Goal: Use online tool/utility: Utilize a website feature to perform a specific function

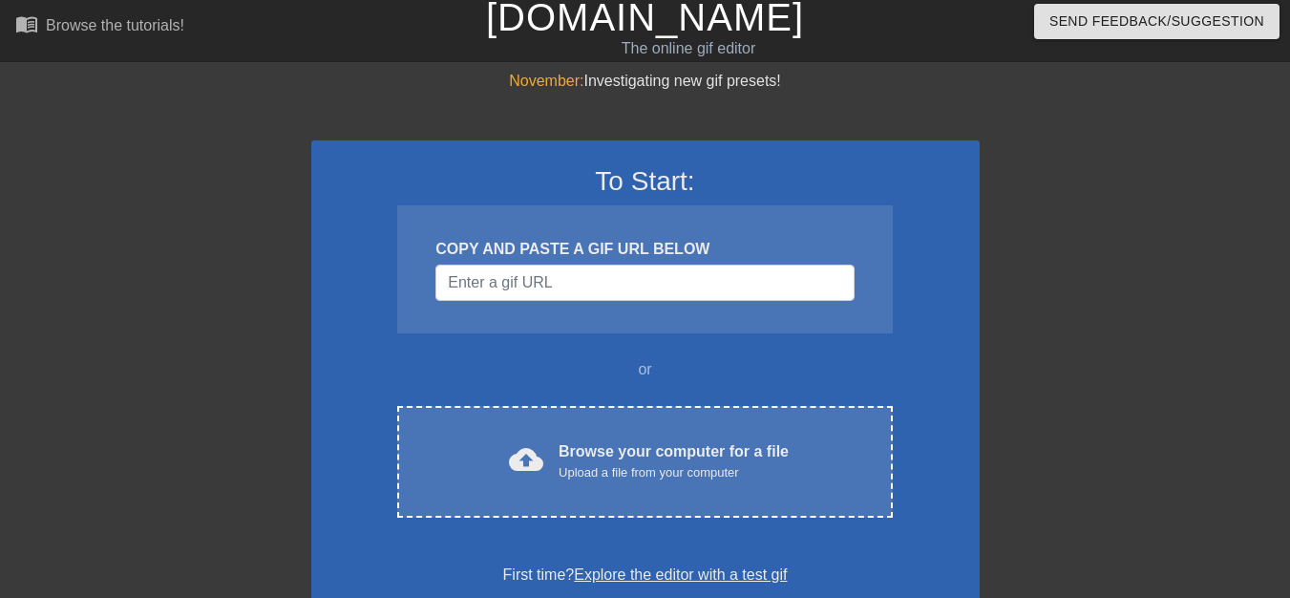
scroll to position [95, 0]
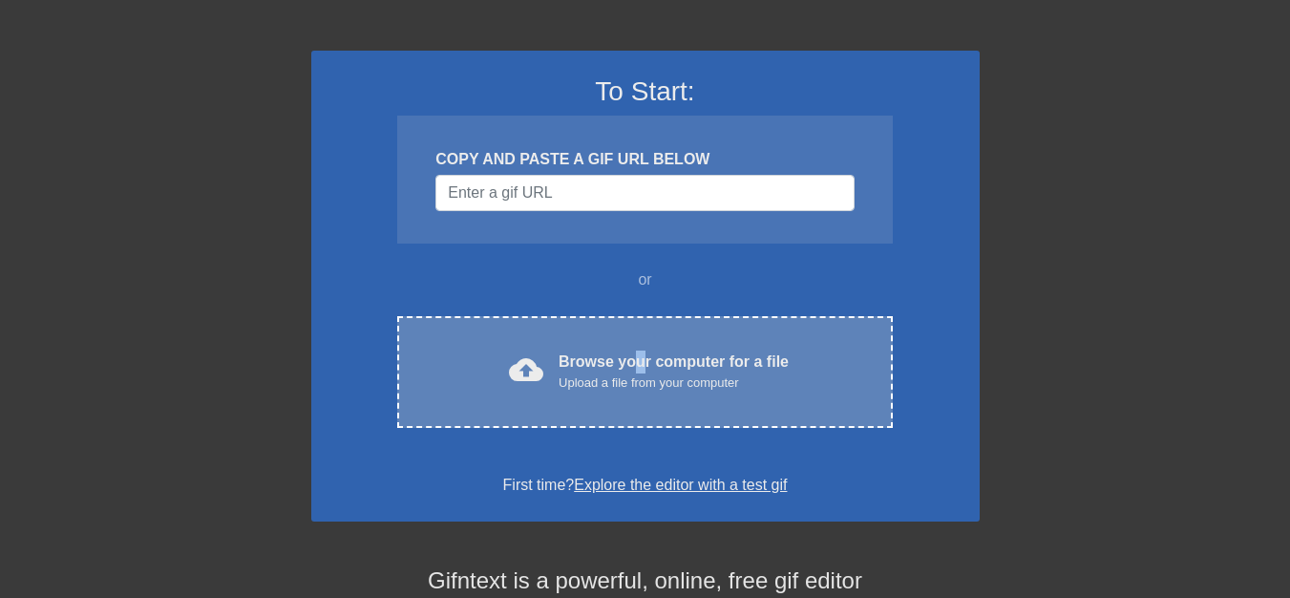
click at [639, 370] on div "Browse your computer for a file Upload a file from your computer" at bounding box center [674, 371] width 230 height 42
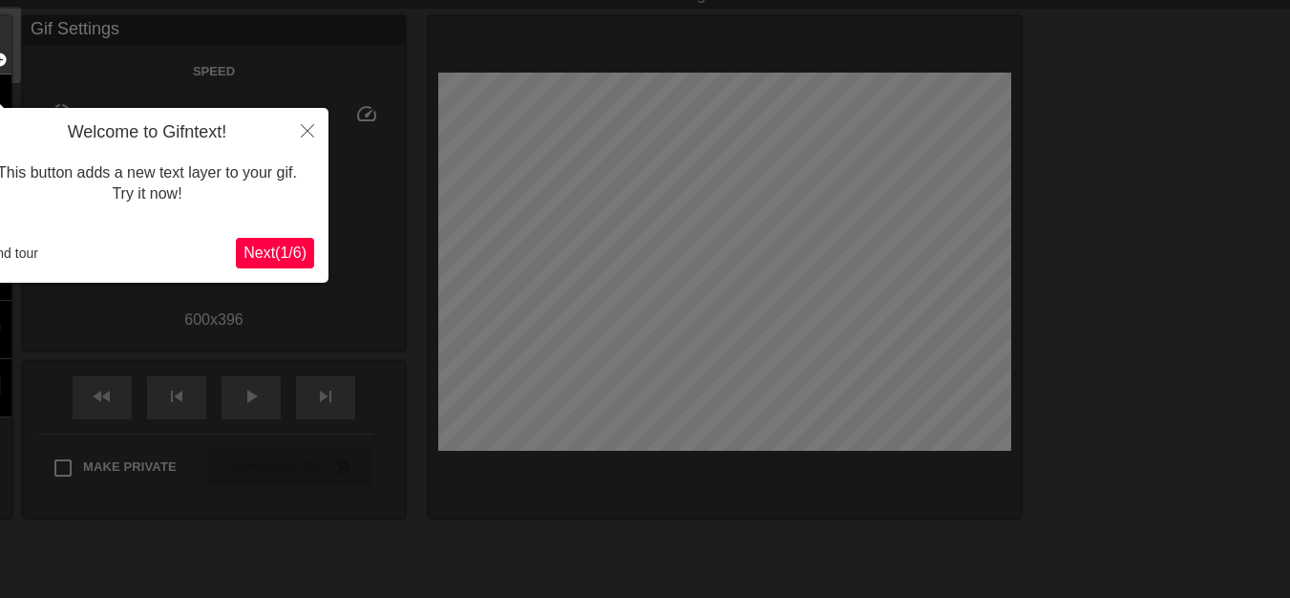
scroll to position [47, 0]
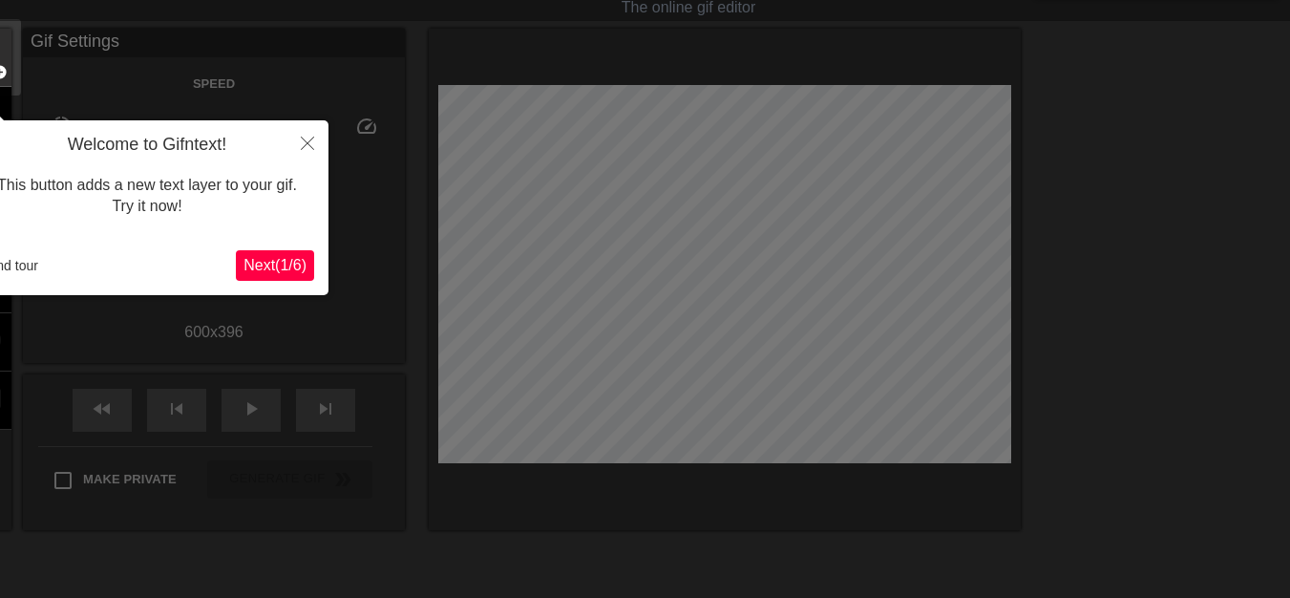
click at [250, 260] on span "Next ( 1 / 6 )" at bounding box center [275, 265] width 63 height 16
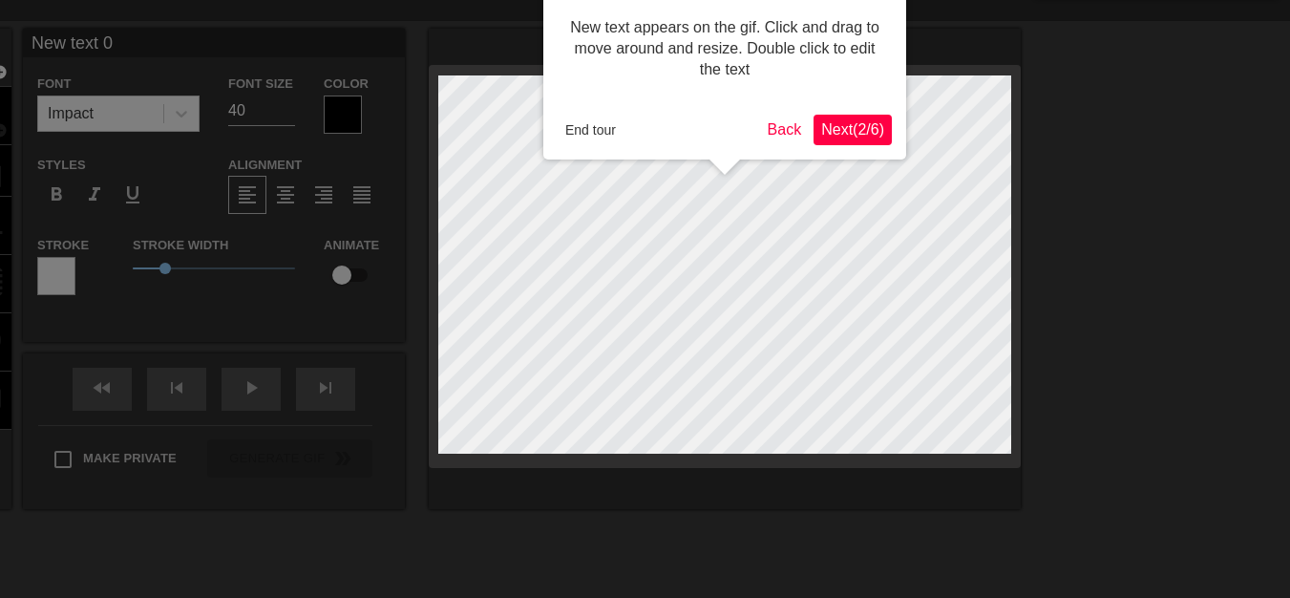
scroll to position [0, 0]
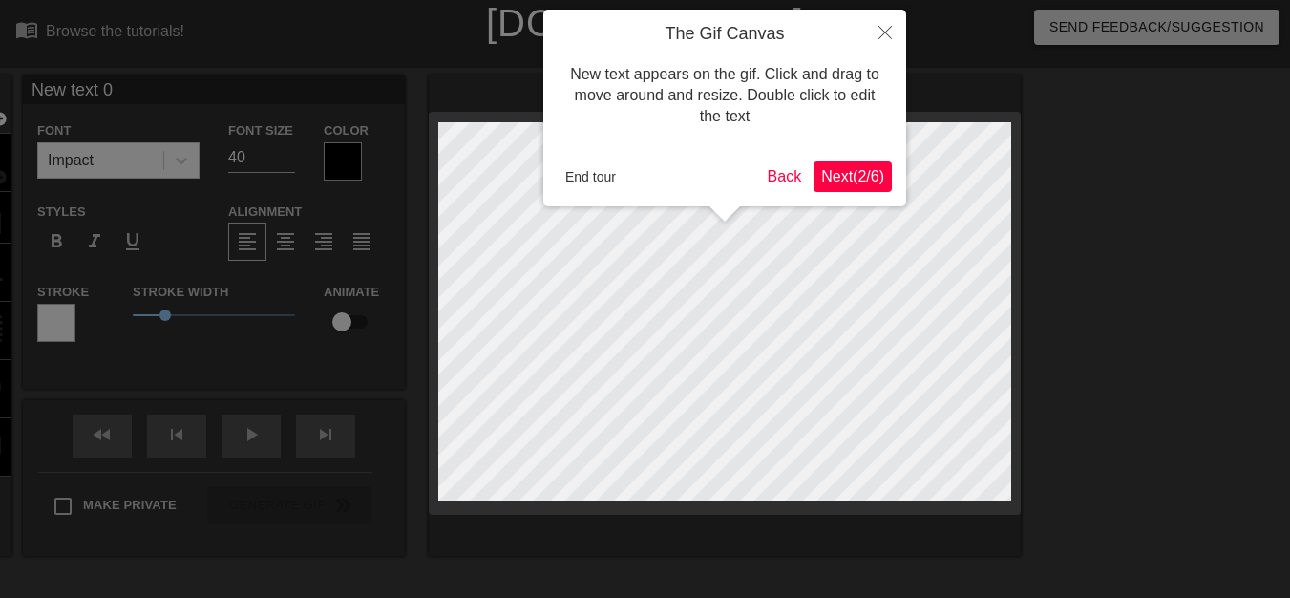
click at [847, 169] on span "Next ( 2 / 6 )" at bounding box center [852, 176] width 63 height 16
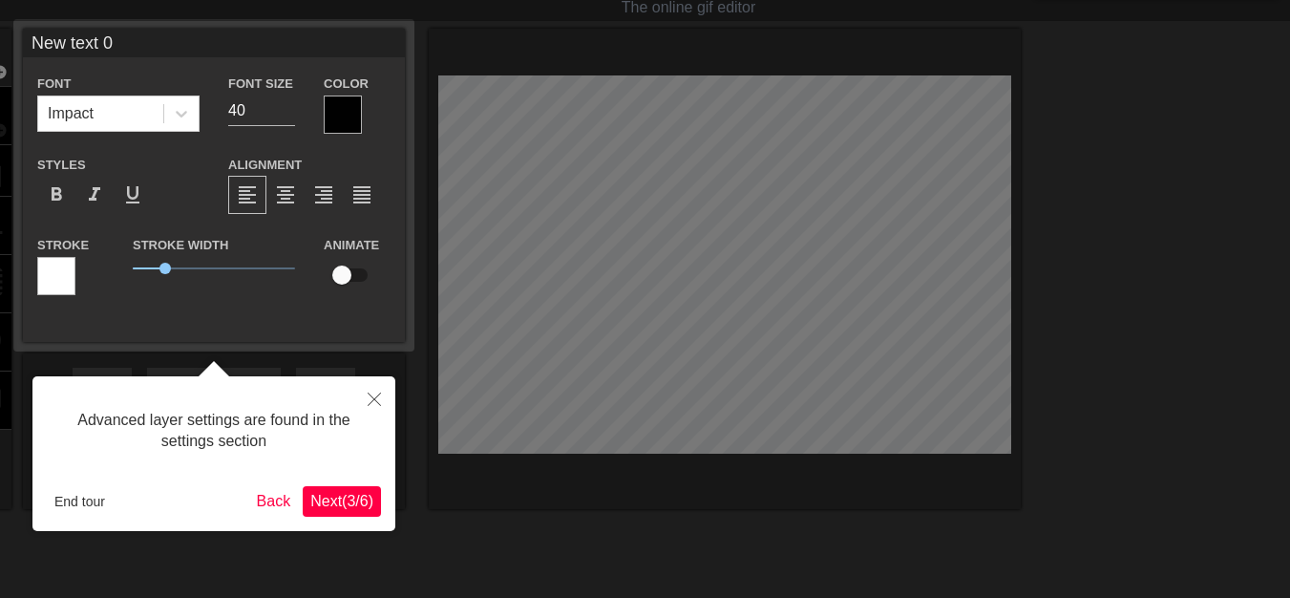
click at [334, 493] on span "Next ( 3 / 6 )" at bounding box center [341, 501] width 63 height 16
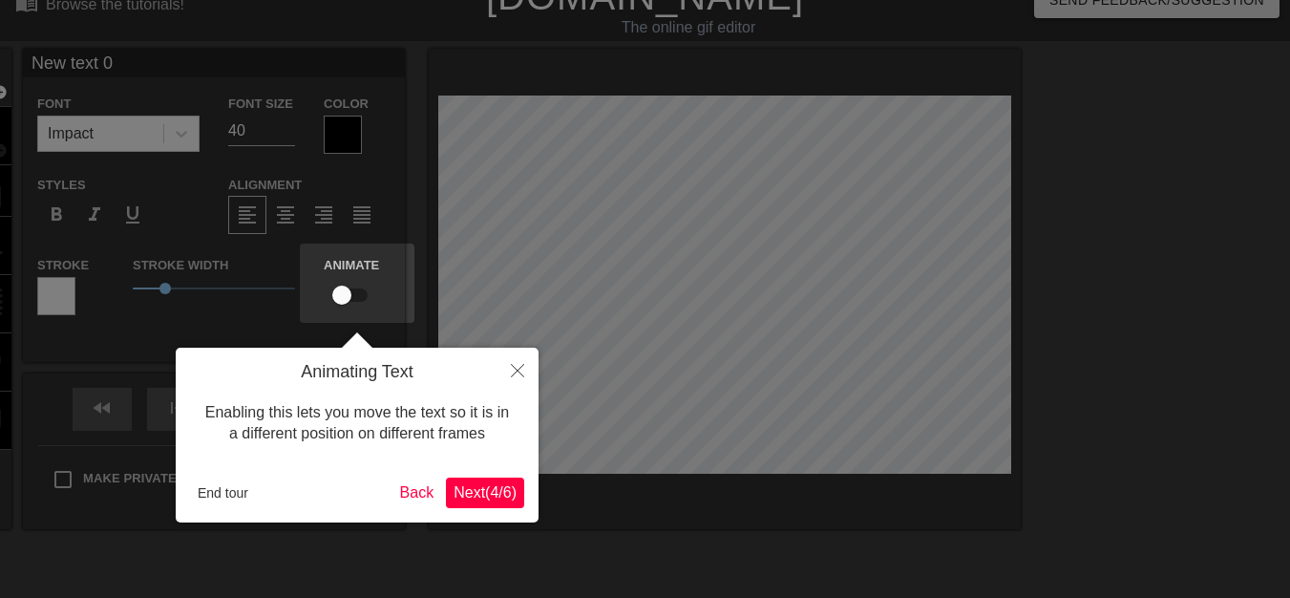
scroll to position [0, 0]
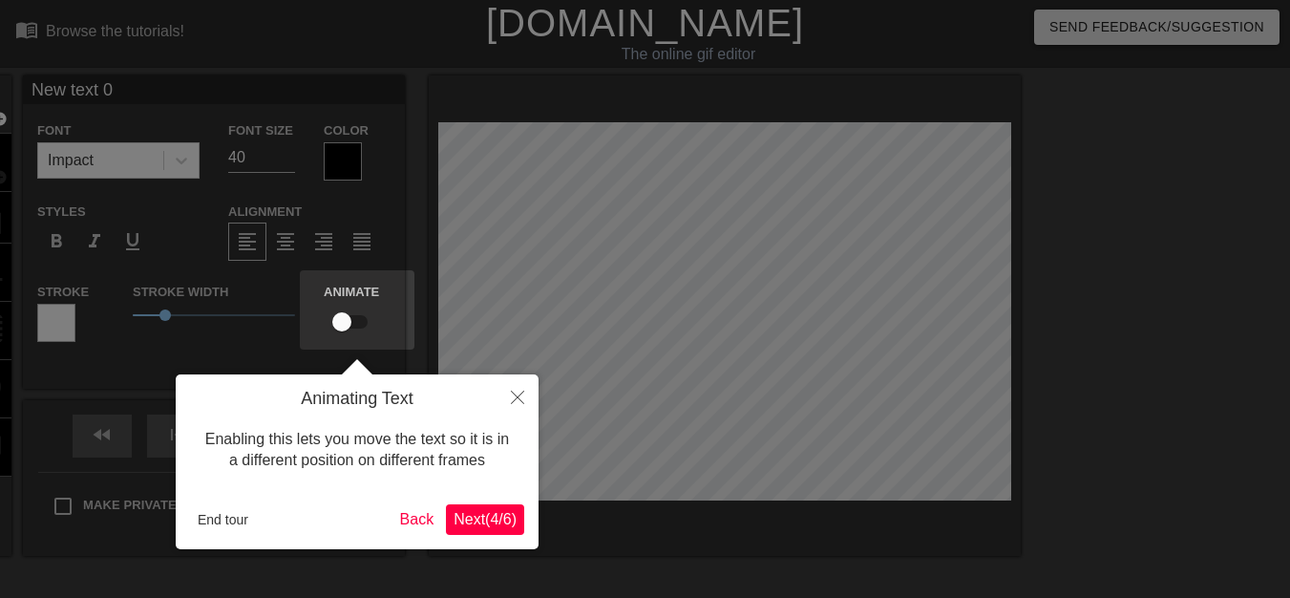
click at [492, 513] on span "Next ( 4 / 6 )" at bounding box center [485, 519] width 63 height 16
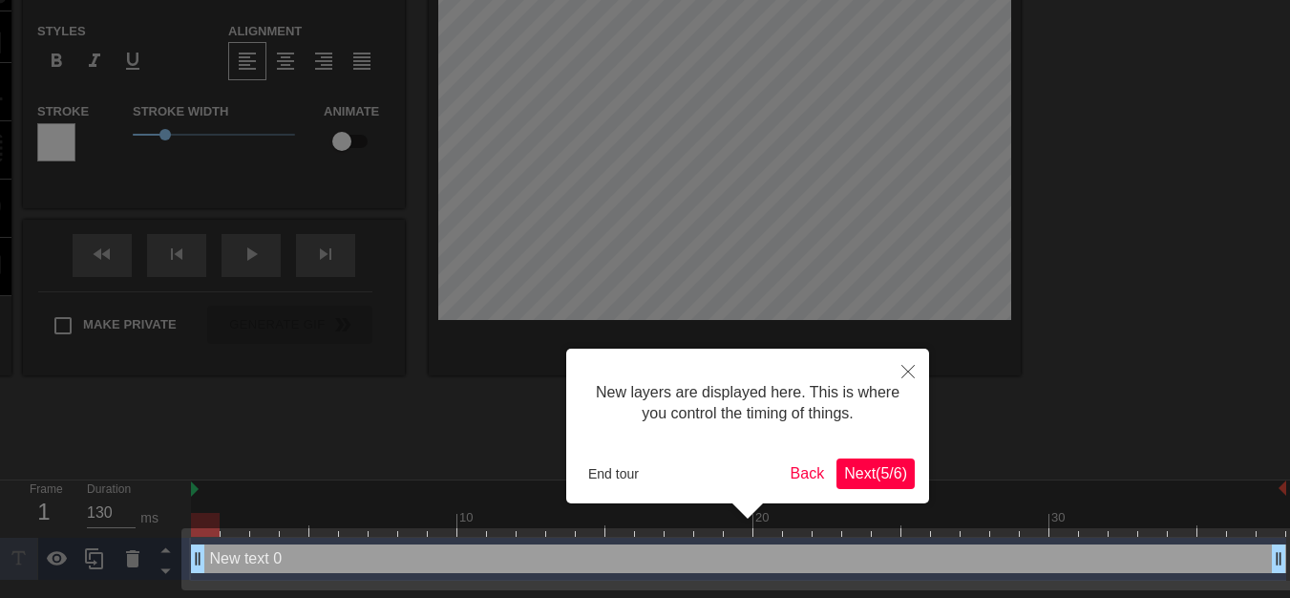
click at [866, 469] on span "Next ( 5 / 6 )" at bounding box center [875, 473] width 63 height 16
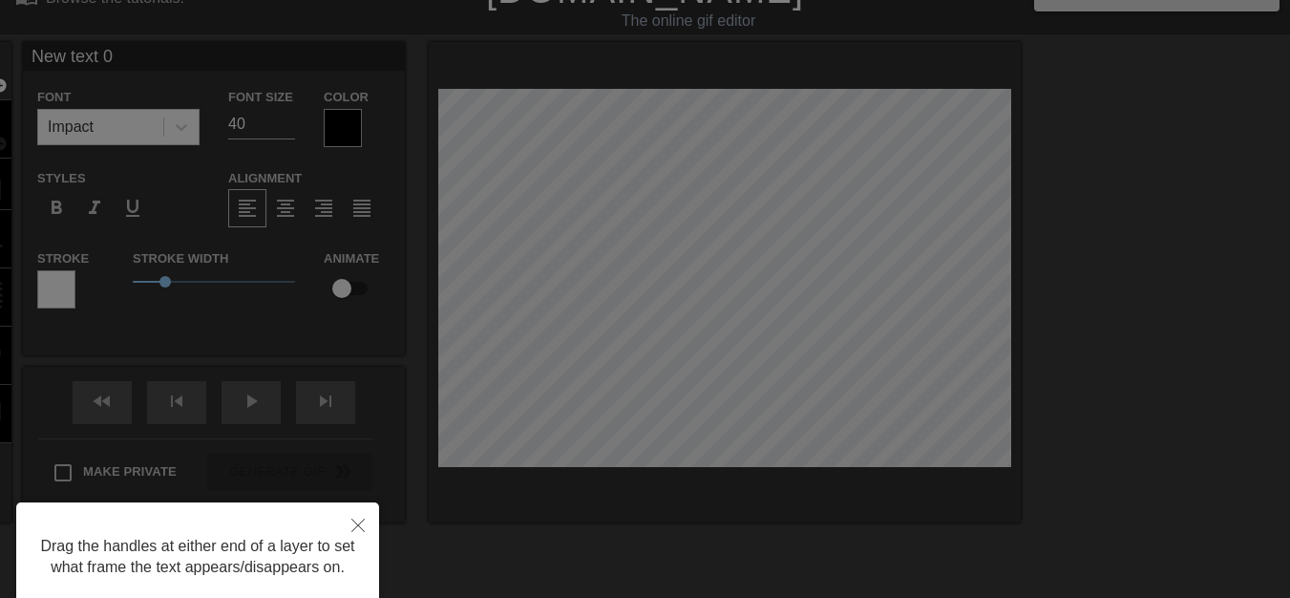
scroll to position [0, 0]
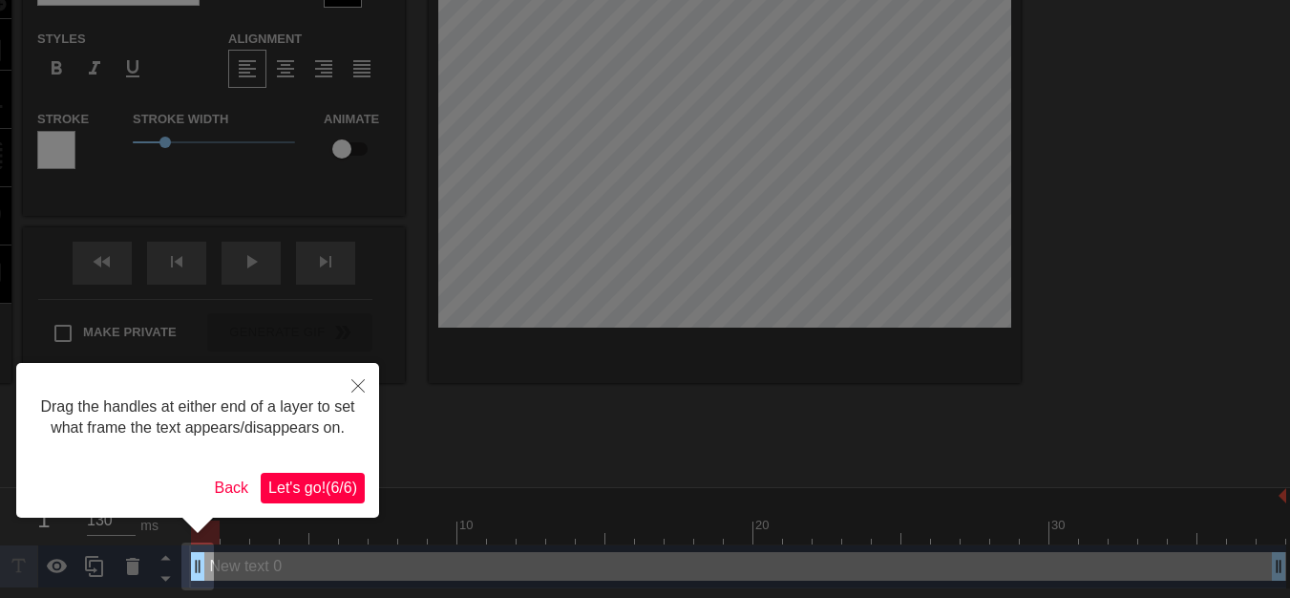
click at [329, 488] on span "Let's go! ( 6 / 6 )" at bounding box center [312, 487] width 89 height 16
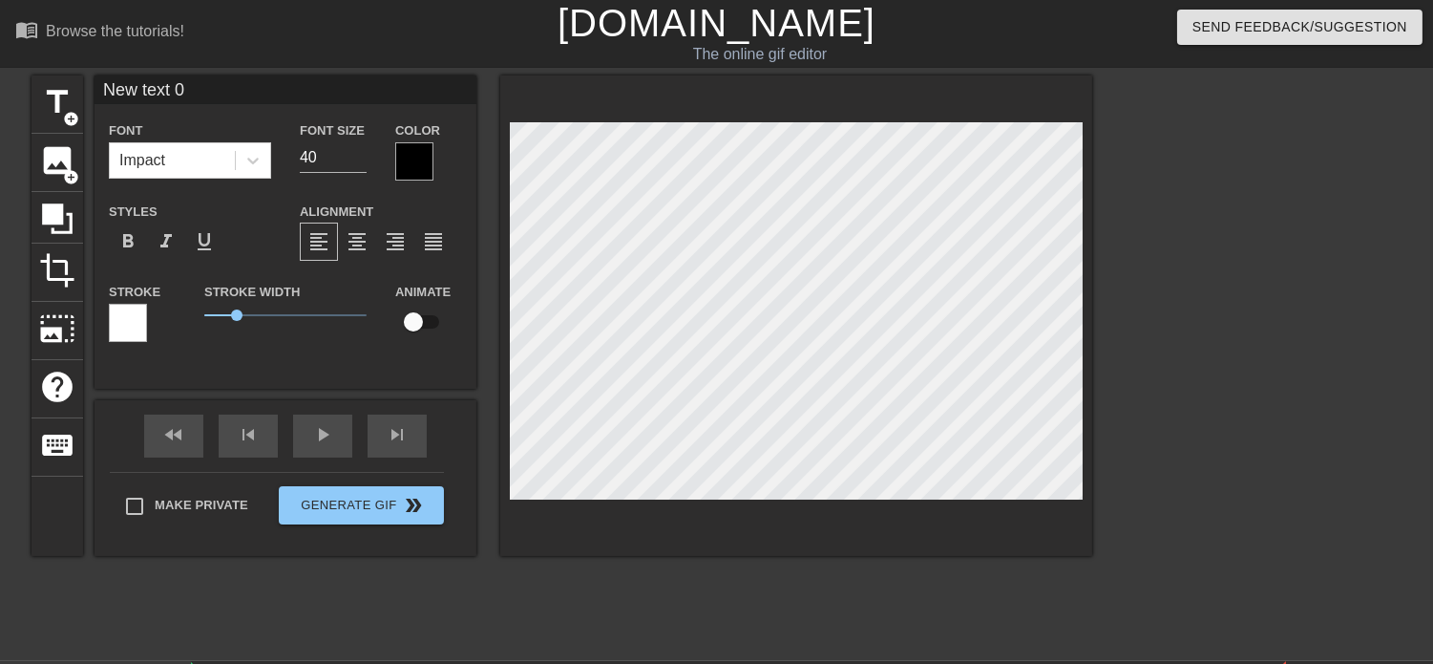
scroll to position [3, 2]
drag, startPoint x: 1087, startPoint y: 312, endPoint x: 1292, endPoint y: 329, distance: 206.0
click at [1289, 329] on div at bounding box center [1258, 361] width 286 height 573
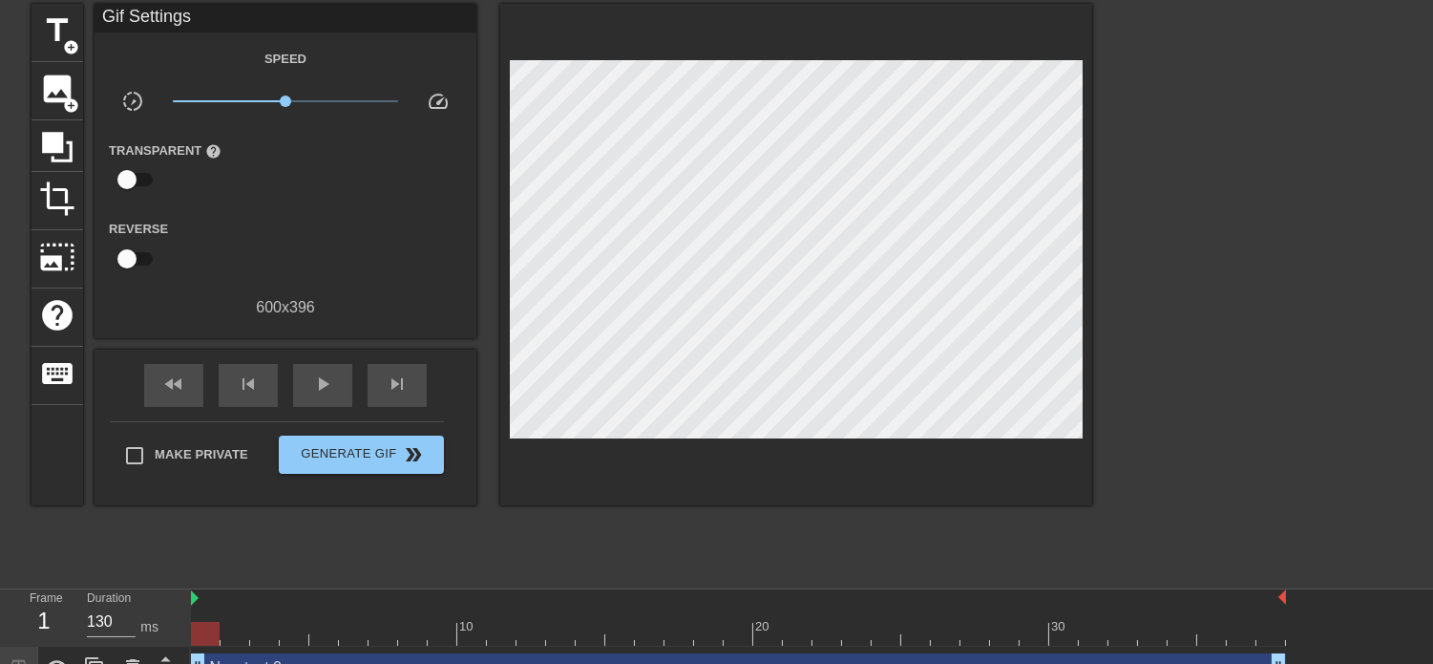
scroll to position [99, 0]
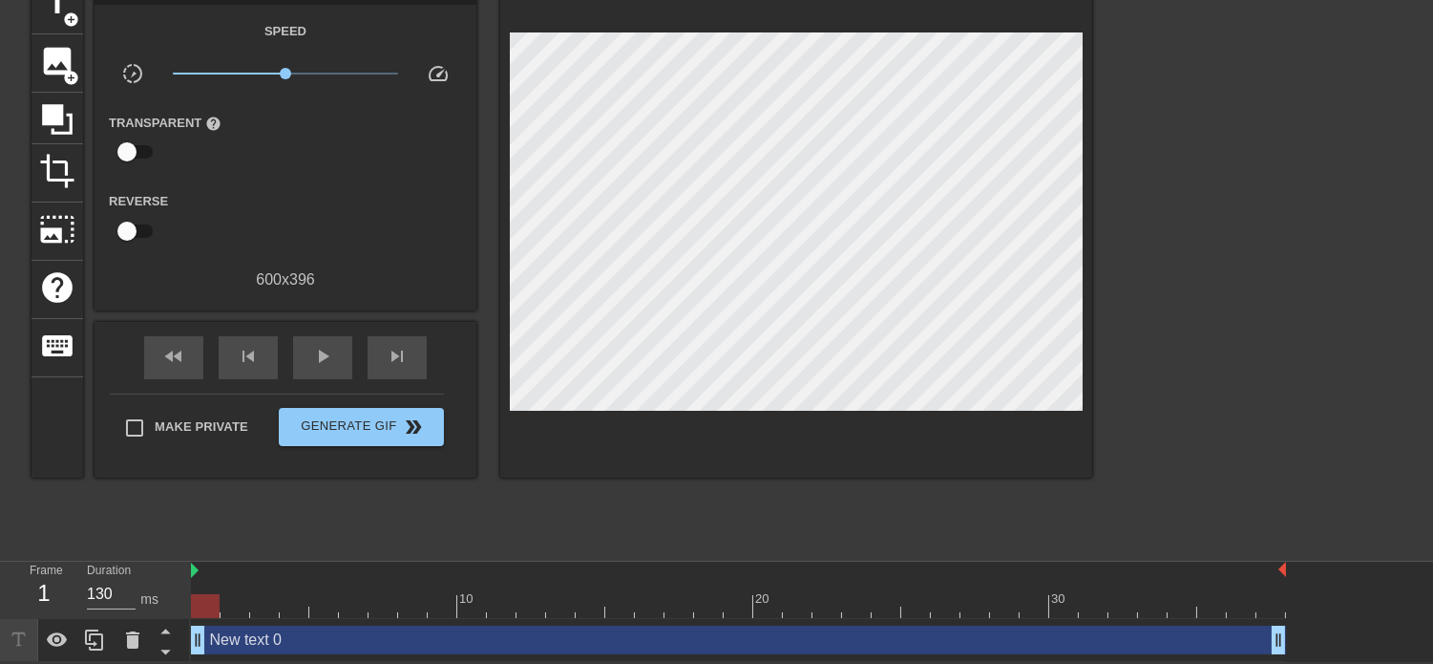
click at [241, 597] on div "New text 0 drag_handle drag_handle" at bounding box center [738, 639] width 1095 height 29
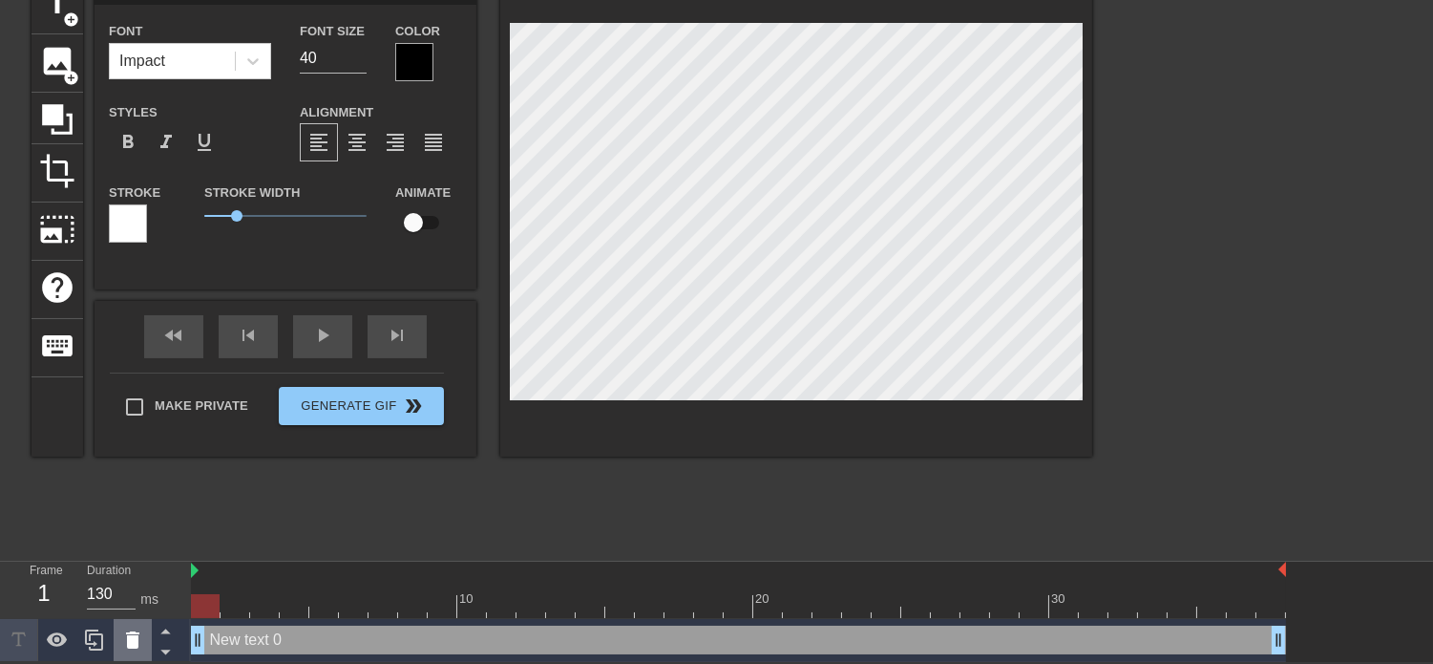
drag, startPoint x: 241, startPoint y: 632, endPoint x: 131, endPoint y: 644, distance: 110.4
click at [131, 597] on icon at bounding box center [132, 639] width 13 height 17
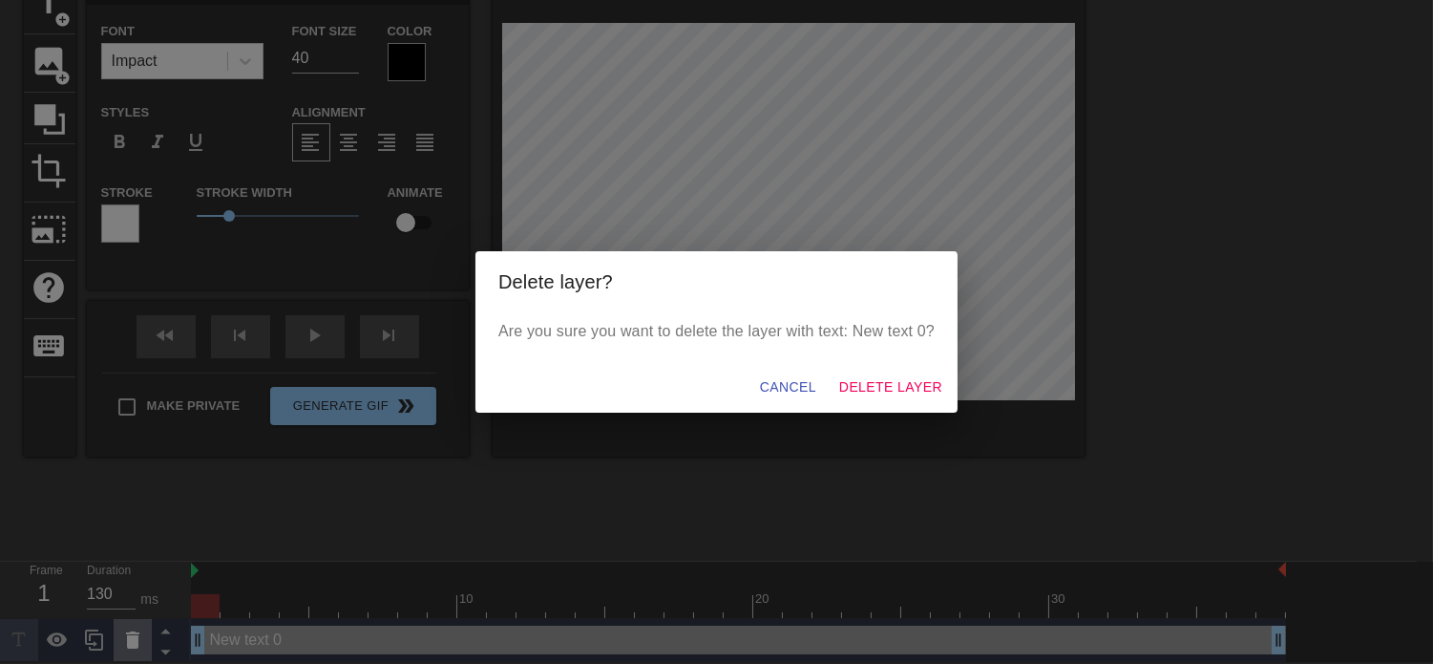
scroll to position [83, 0]
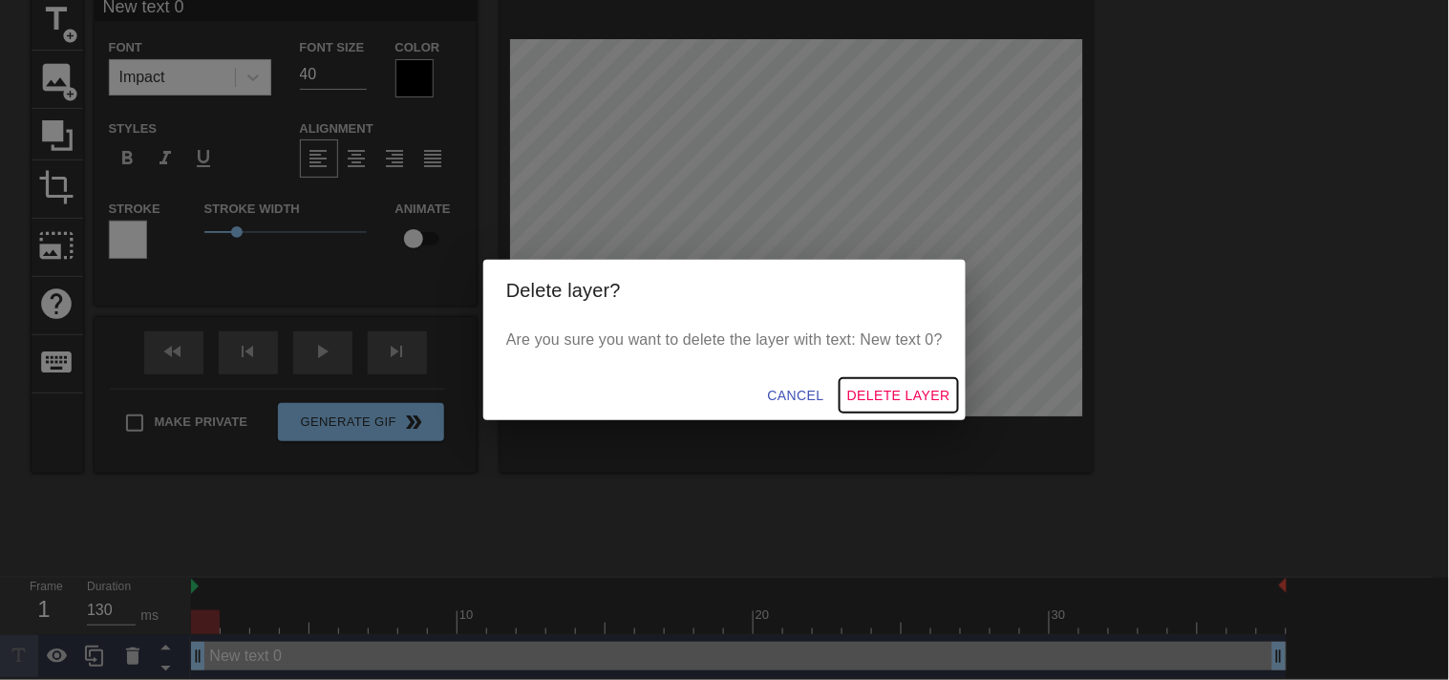
click at [881, 397] on span "Delete Layer" at bounding box center [898, 396] width 103 height 24
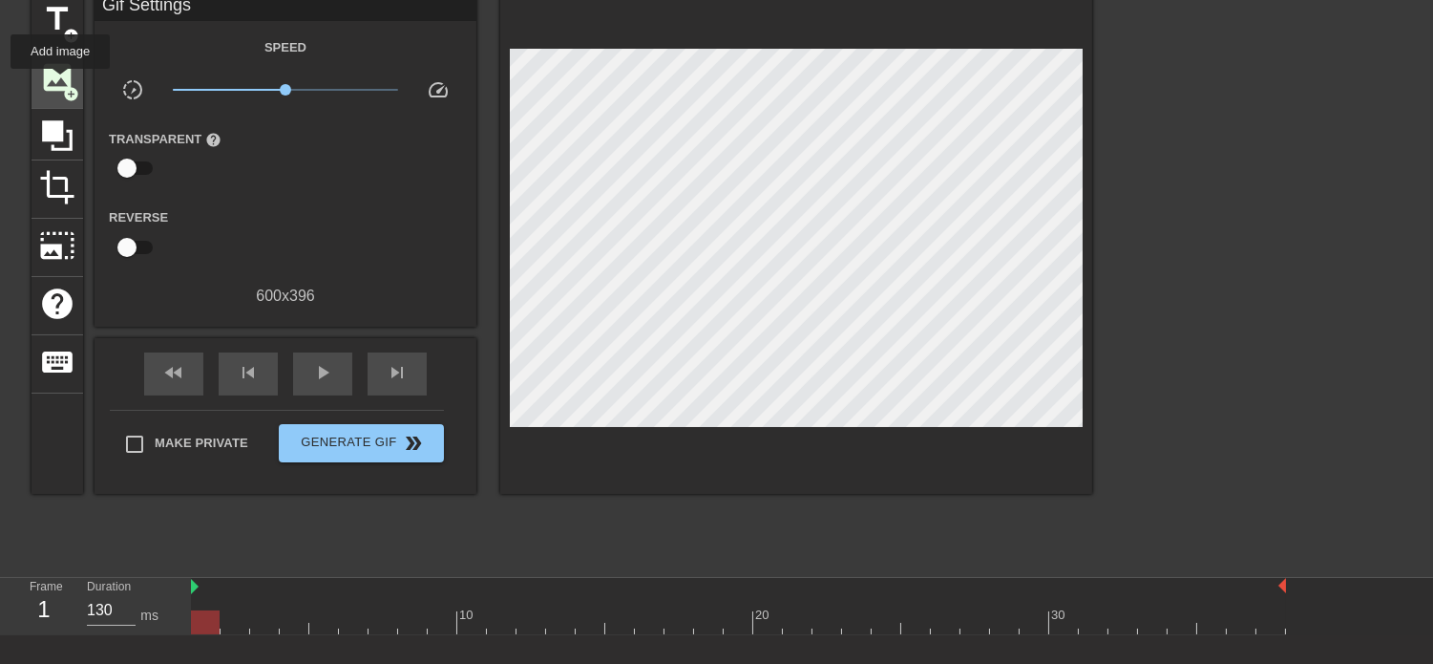
click at [60, 82] on span "image" at bounding box center [57, 77] width 36 height 36
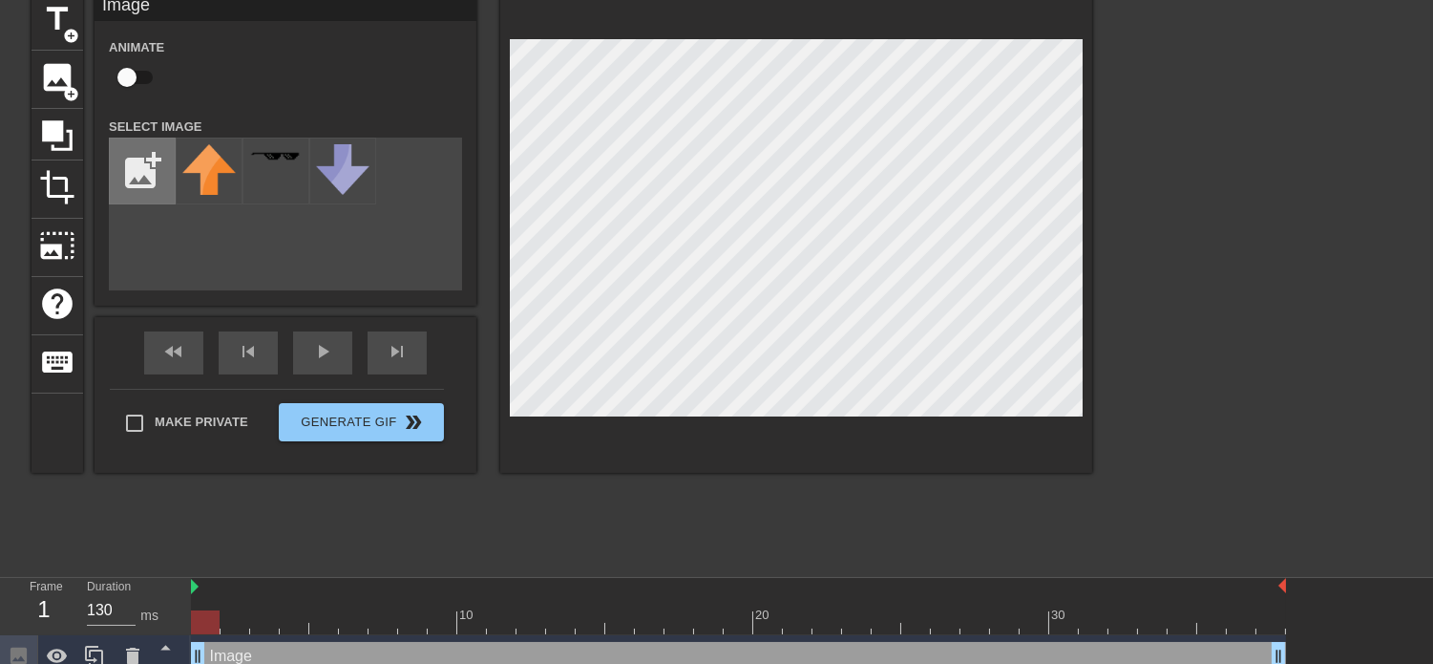
click at [131, 177] on input "file" at bounding box center [142, 170] width 65 height 65
click at [267, 597] on div "Image drag_handle drag_handle" at bounding box center [738, 656] width 1095 height 29
click at [145, 597] on div at bounding box center [133, 656] width 38 height 42
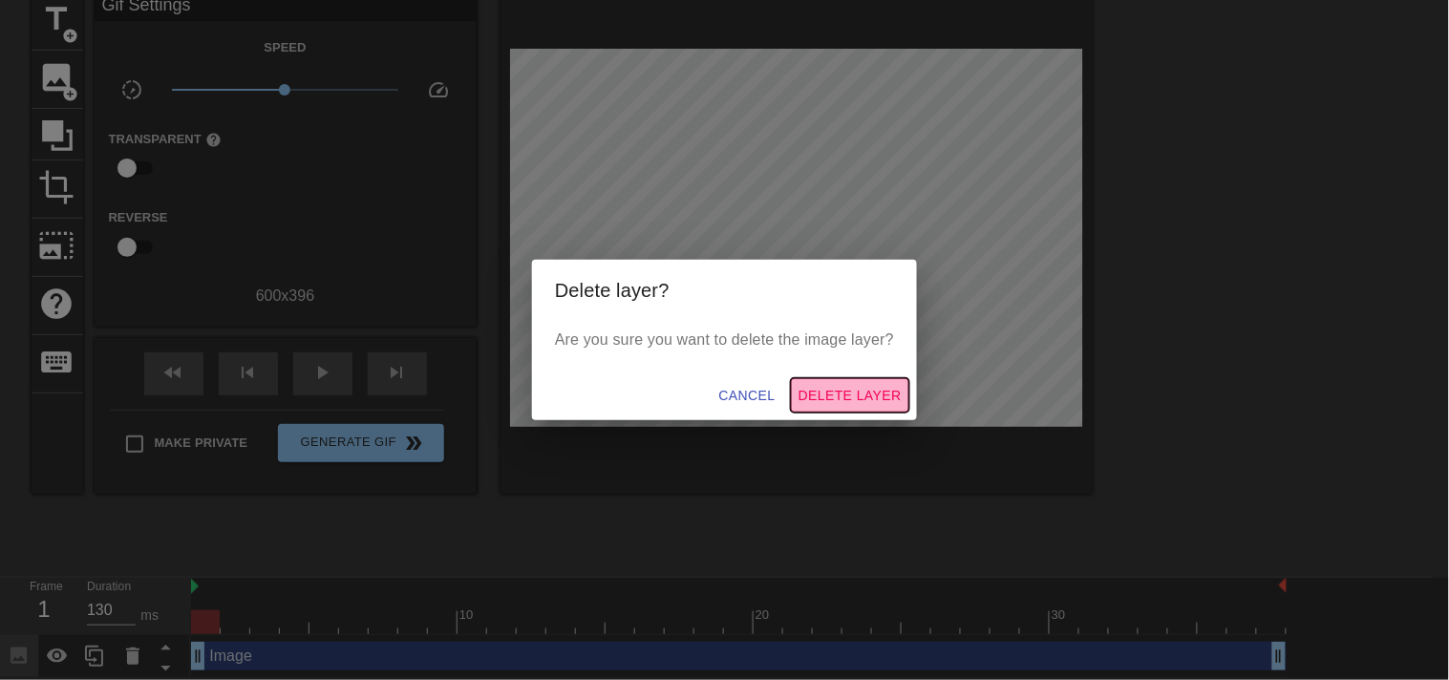
click at [859, 390] on span "Delete Layer" at bounding box center [849, 396] width 103 height 24
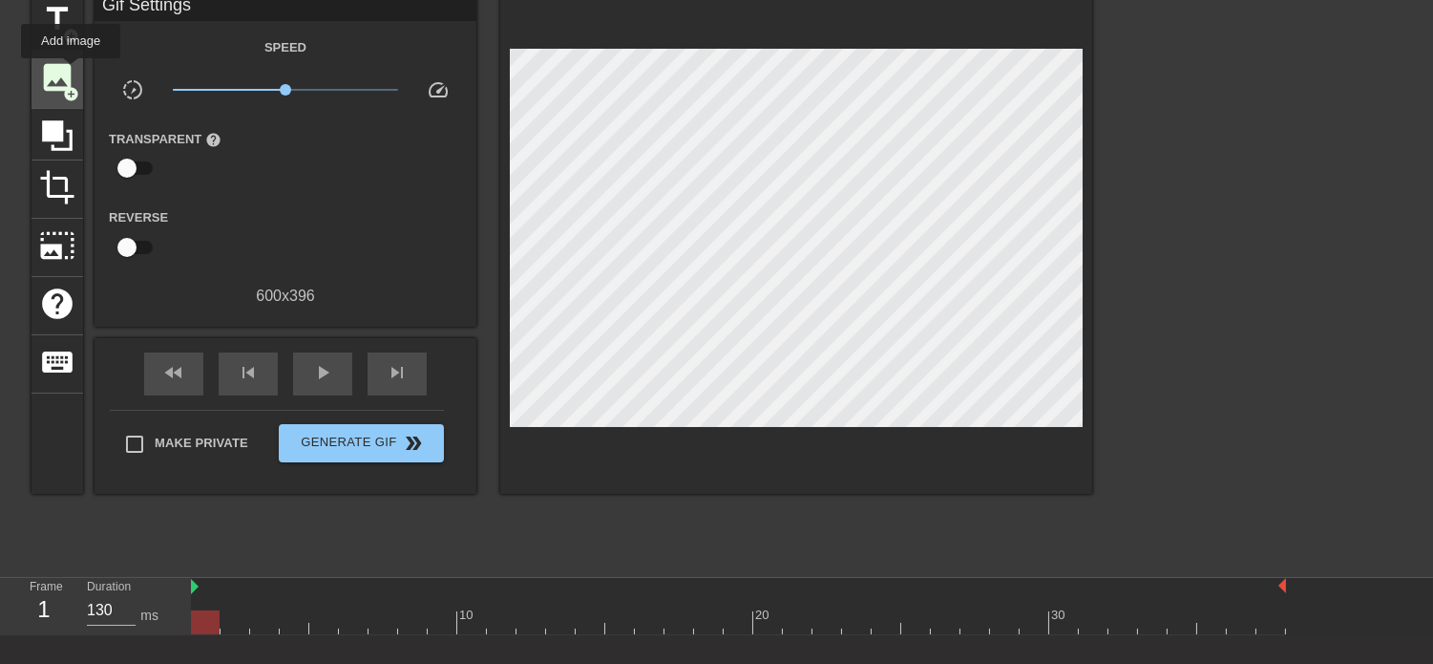
click at [71, 72] on span "image" at bounding box center [57, 77] width 36 height 36
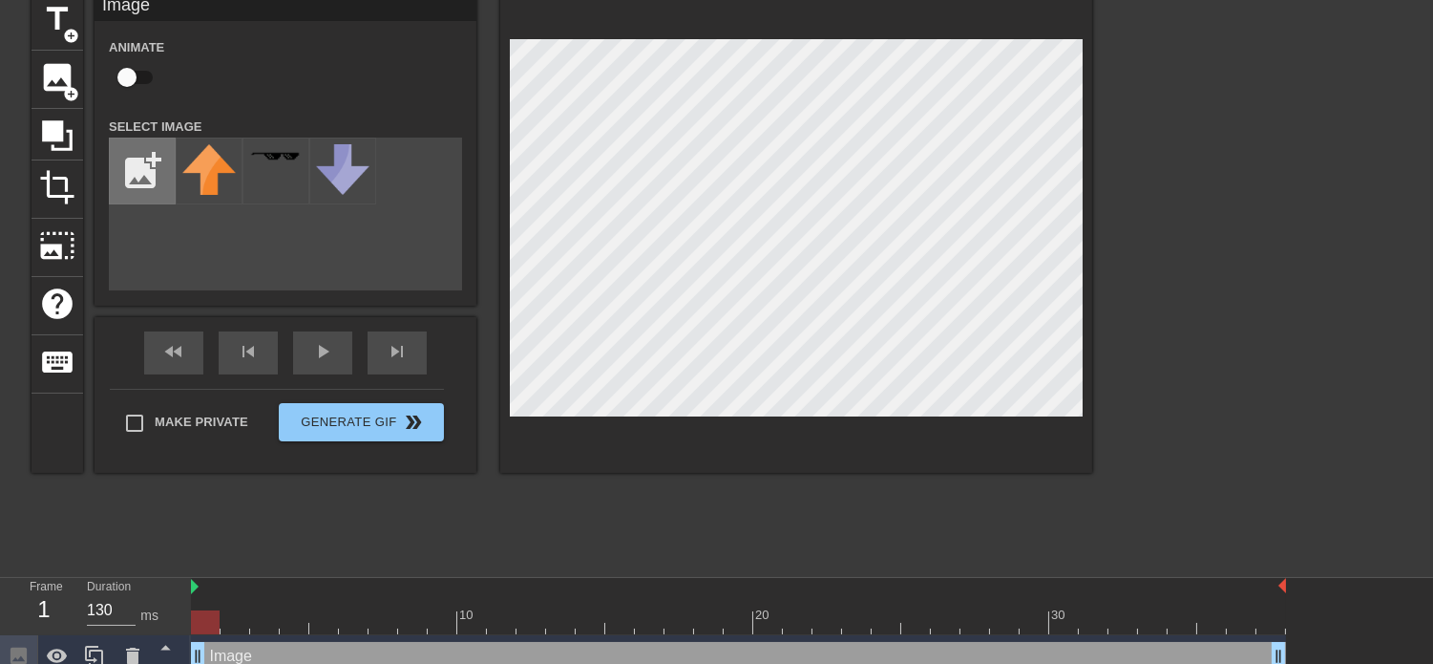
click at [141, 164] on input "file" at bounding box center [142, 170] width 65 height 65
type input "C:\fakepath\chrome_EwIBsk1HBq-ezgif.com-resize.gif"
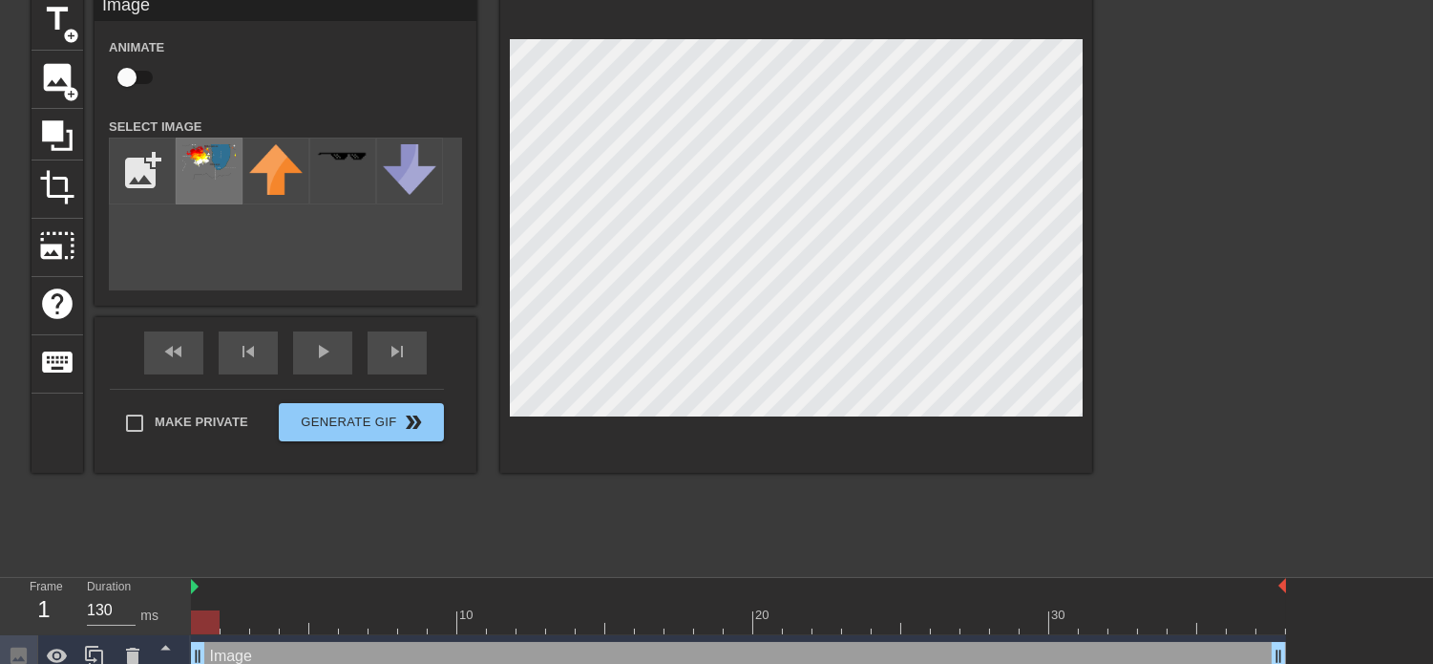
click at [193, 162] on img at bounding box center [208, 161] width 53 height 35
click at [502, 402] on div at bounding box center [796, 232] width 592 height 480
